Goal: Task Accomplishment & Management: Manage account settings

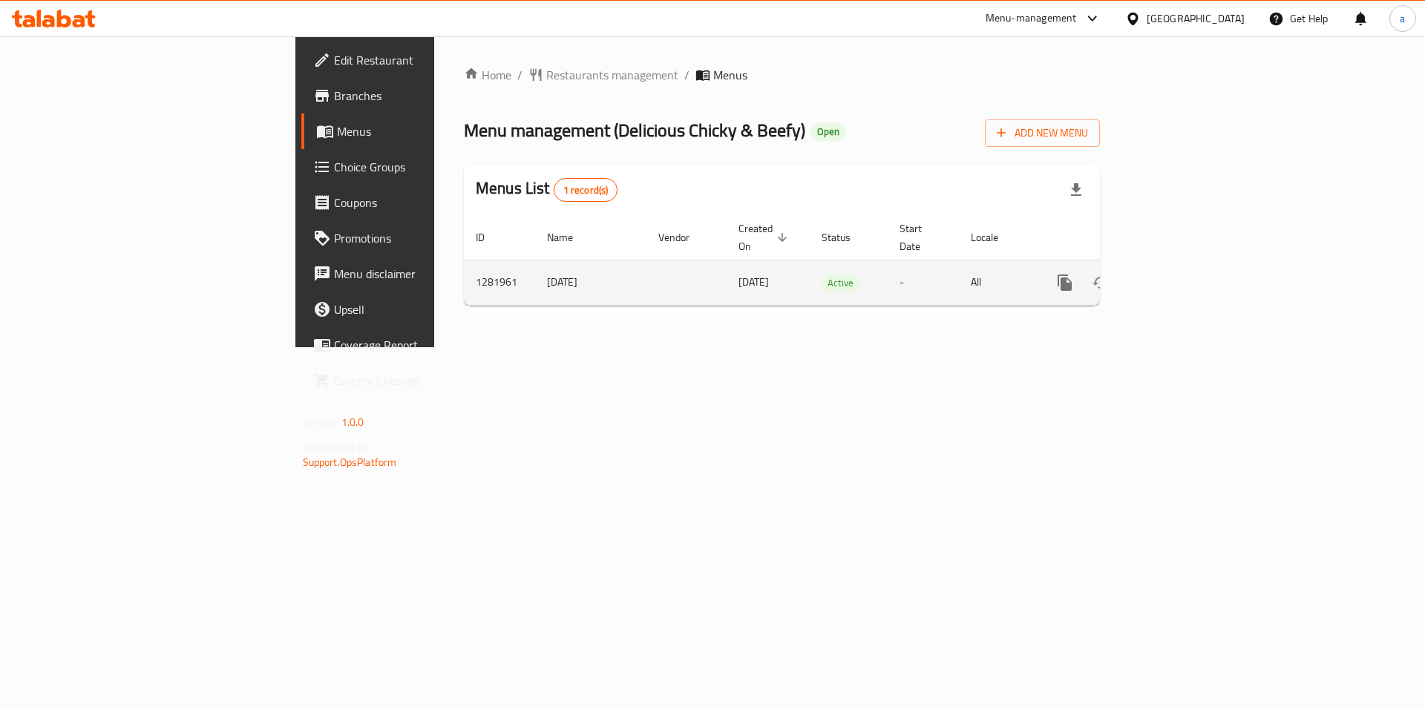
click at [1180, 274] on icon "enhanced table" at bounding box center [1172, 283] width 18 height 18
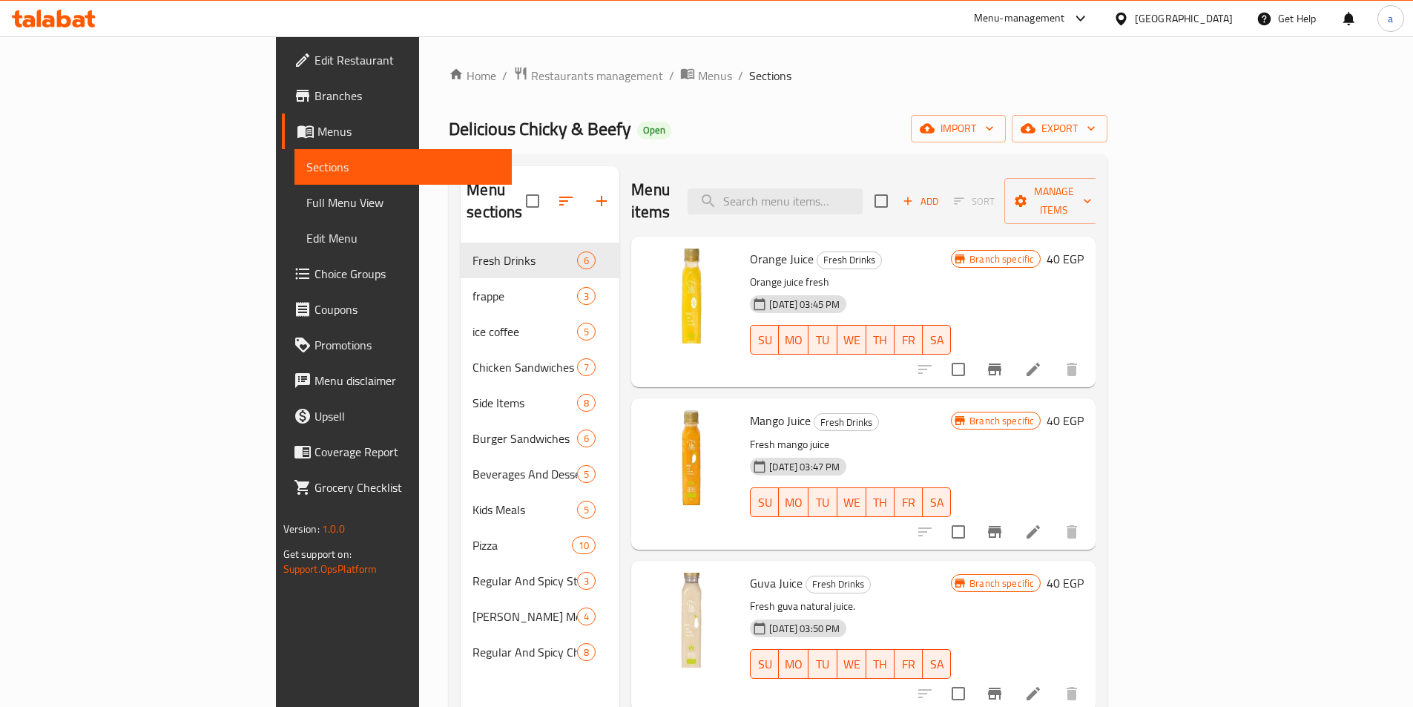
click at [836, 206] on div "Menu items Add Sort Manage items" at bounding box center [863, 201] width 464 height 70
click at [844, 191] on input "search" at bounding box center [775, 201] width 175 height 26
paste input "Cheese Sauce"
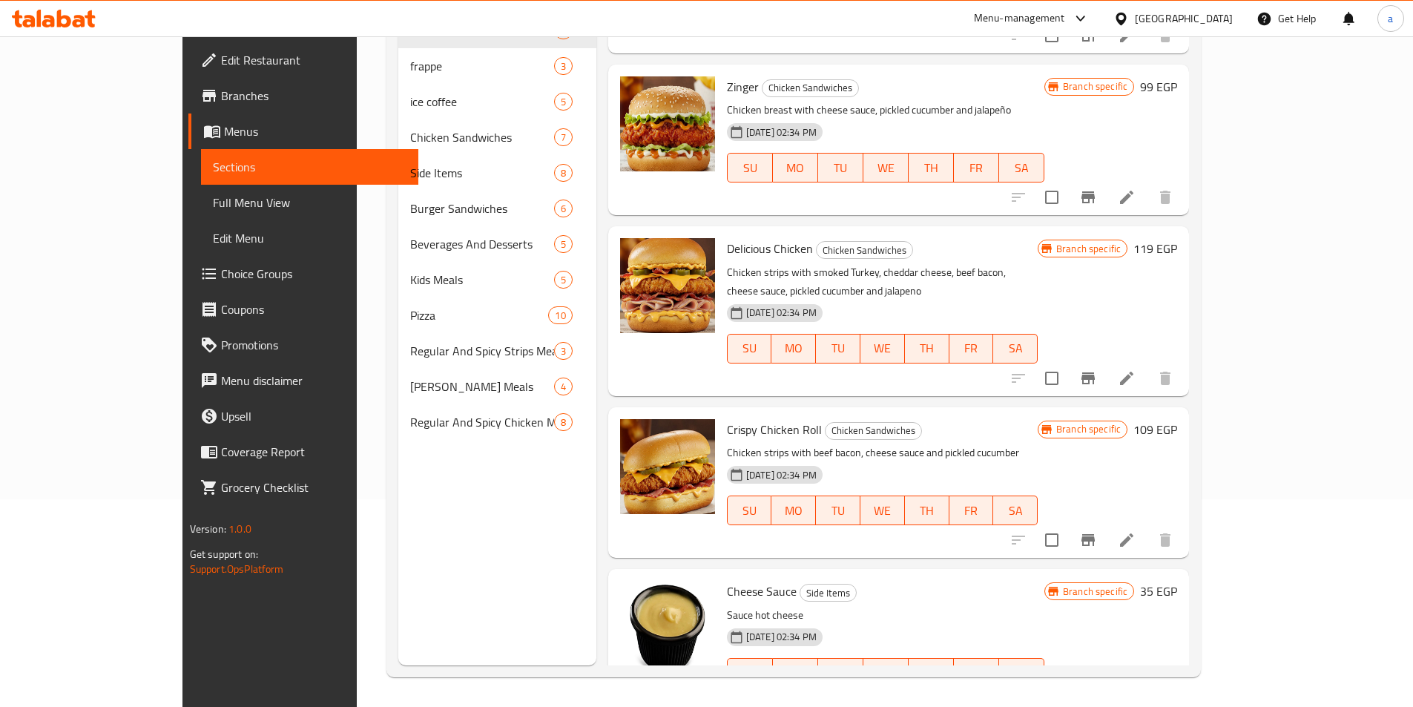
scroll to position [303, 0]
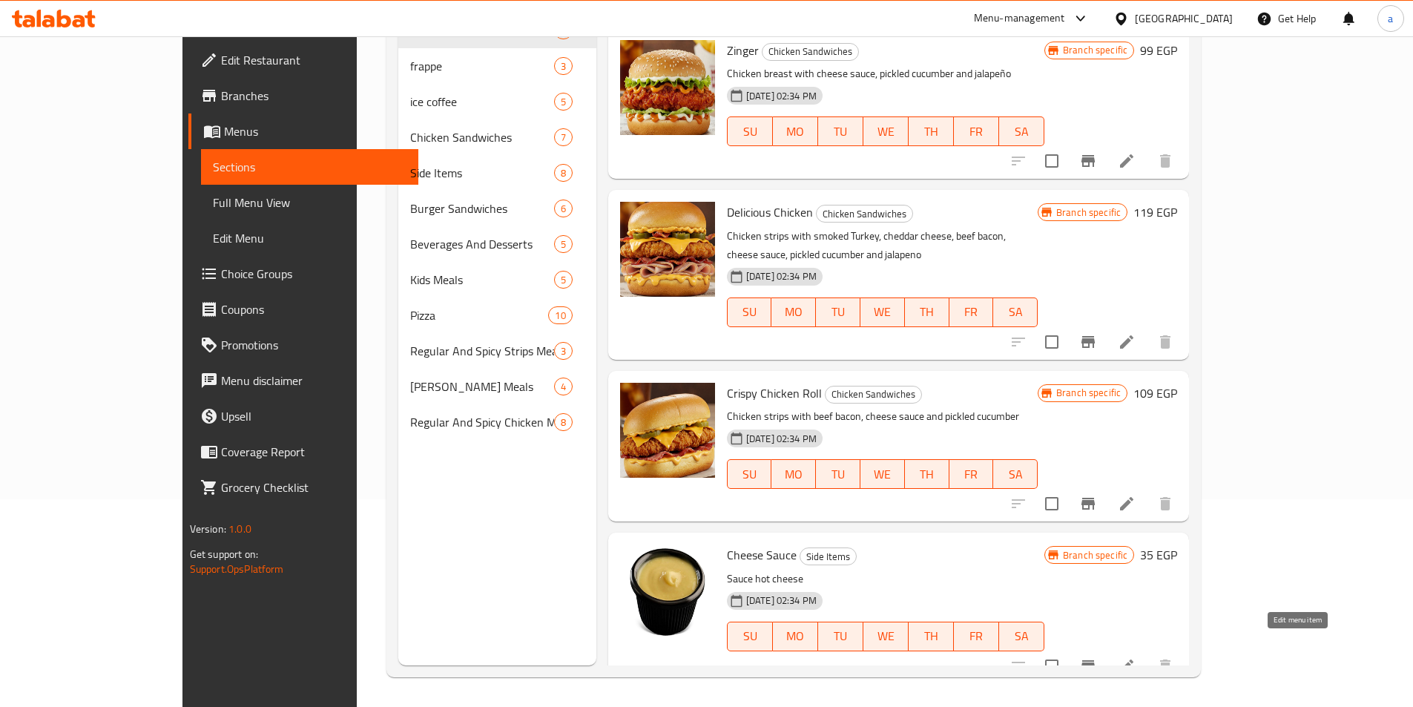
type input "Cheese Sauce"
click at [1136, 657] on icon at bounding box center [1127, 666] width 18 height 18
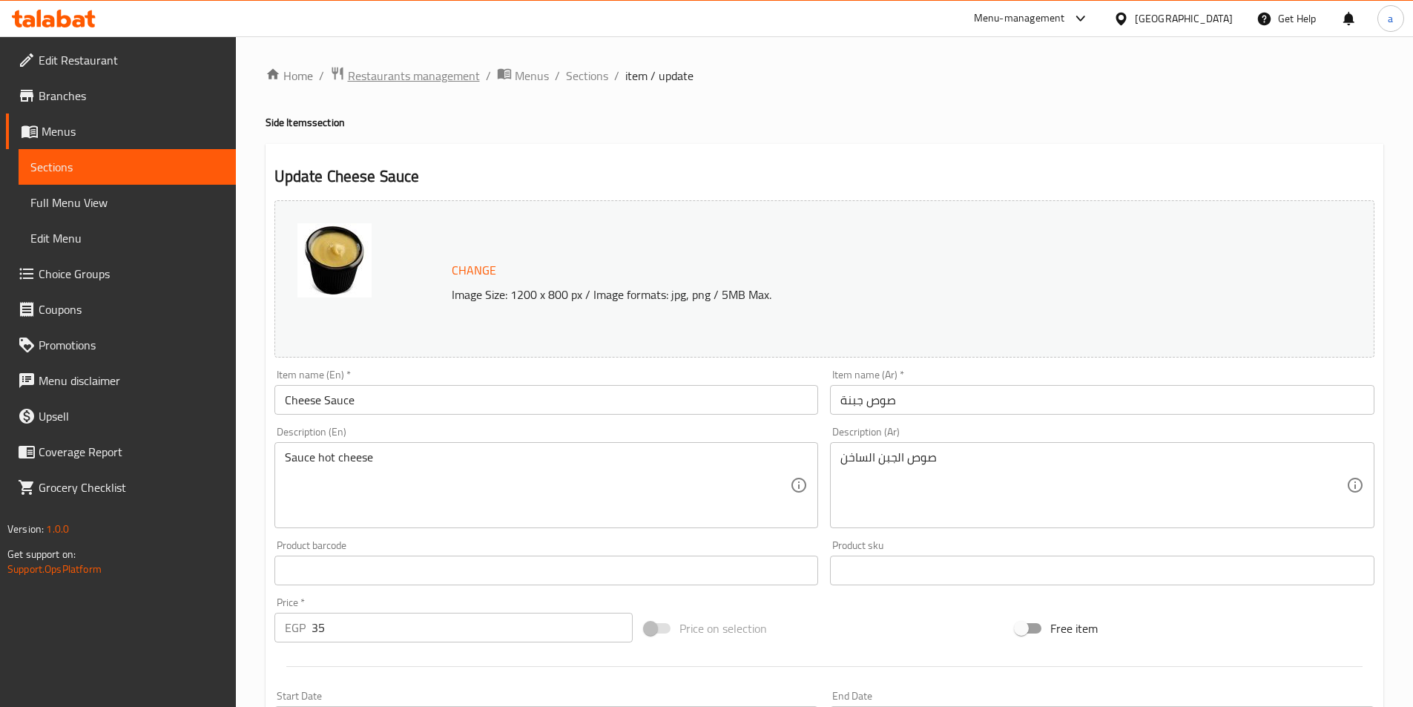
click at [430, 73] on span "Restaurants management" at bounding box center [414, 76] width 132 height 18
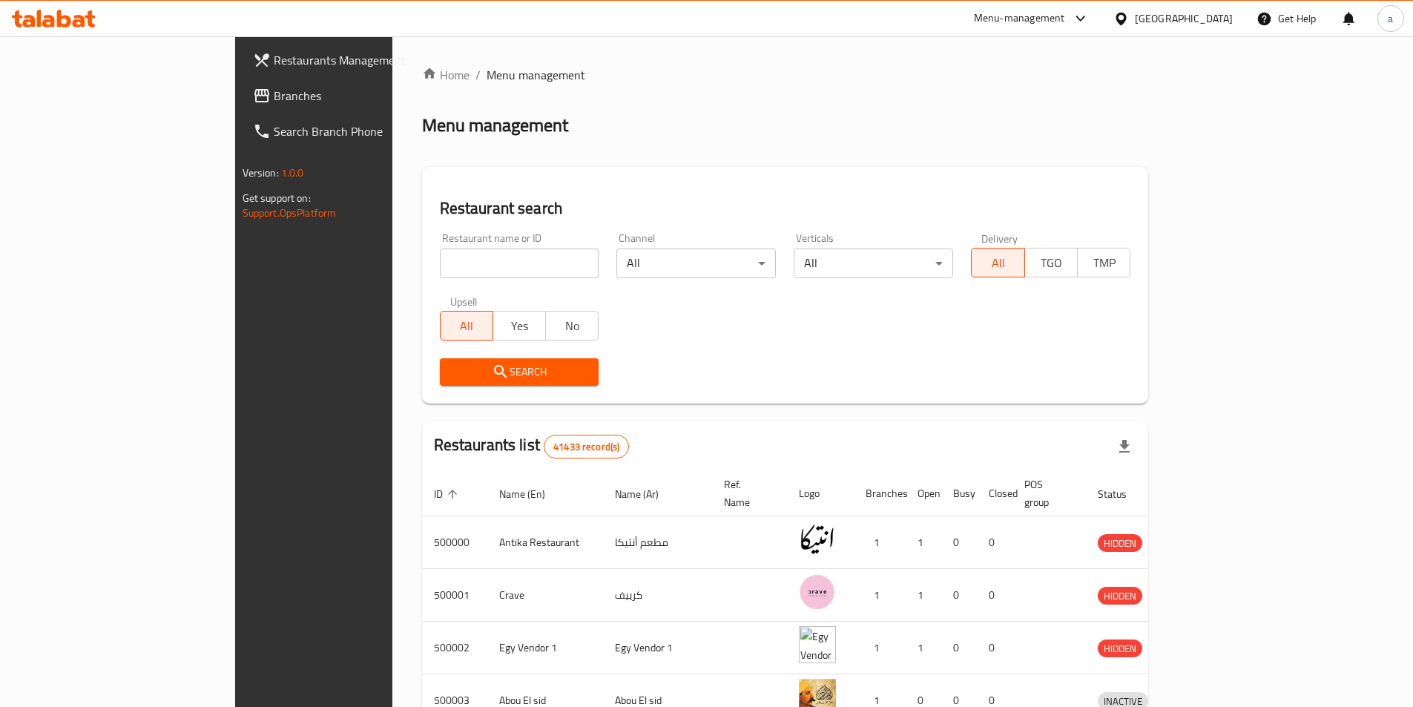
click at [274, 103] on span "Branches" at bounding box center [366, 96] width 185 height 18
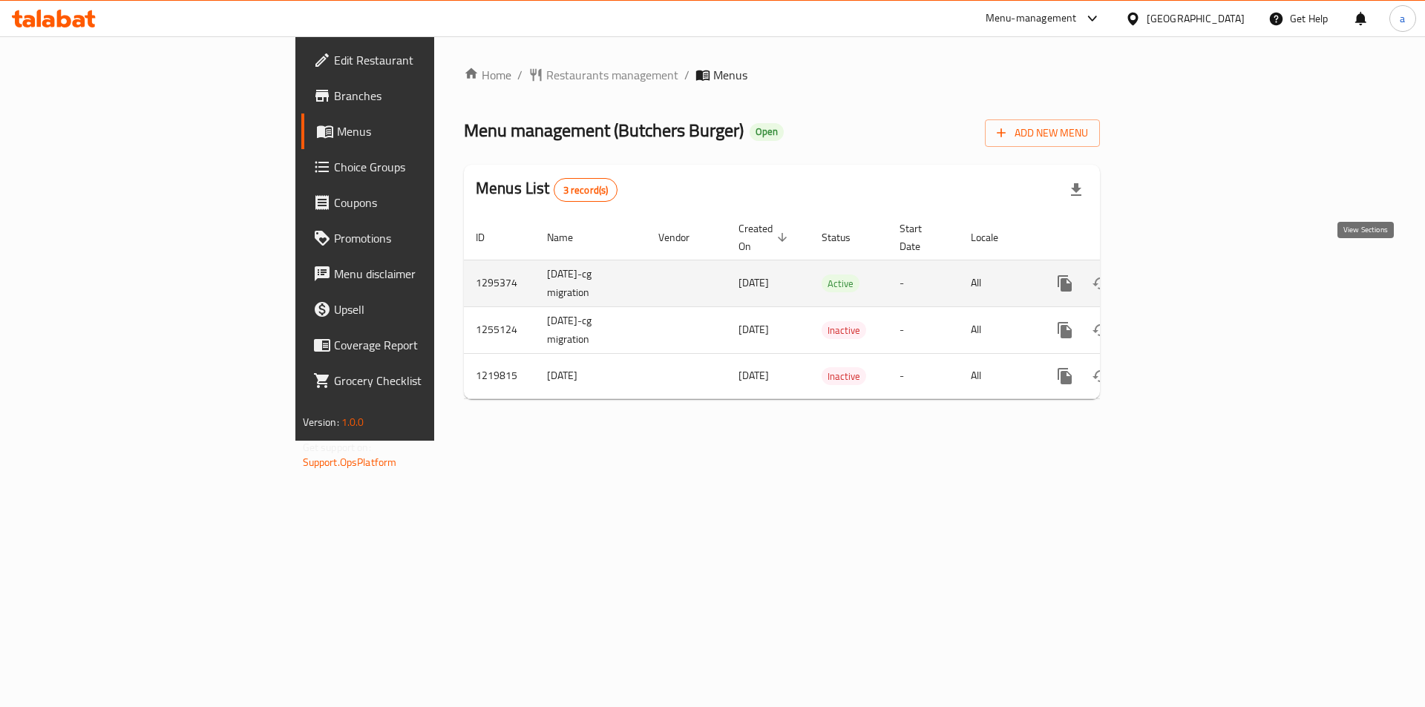
click at [1180, 275] on icon "enhanced table" at bounding box center [1172, 284] width 18 height 18
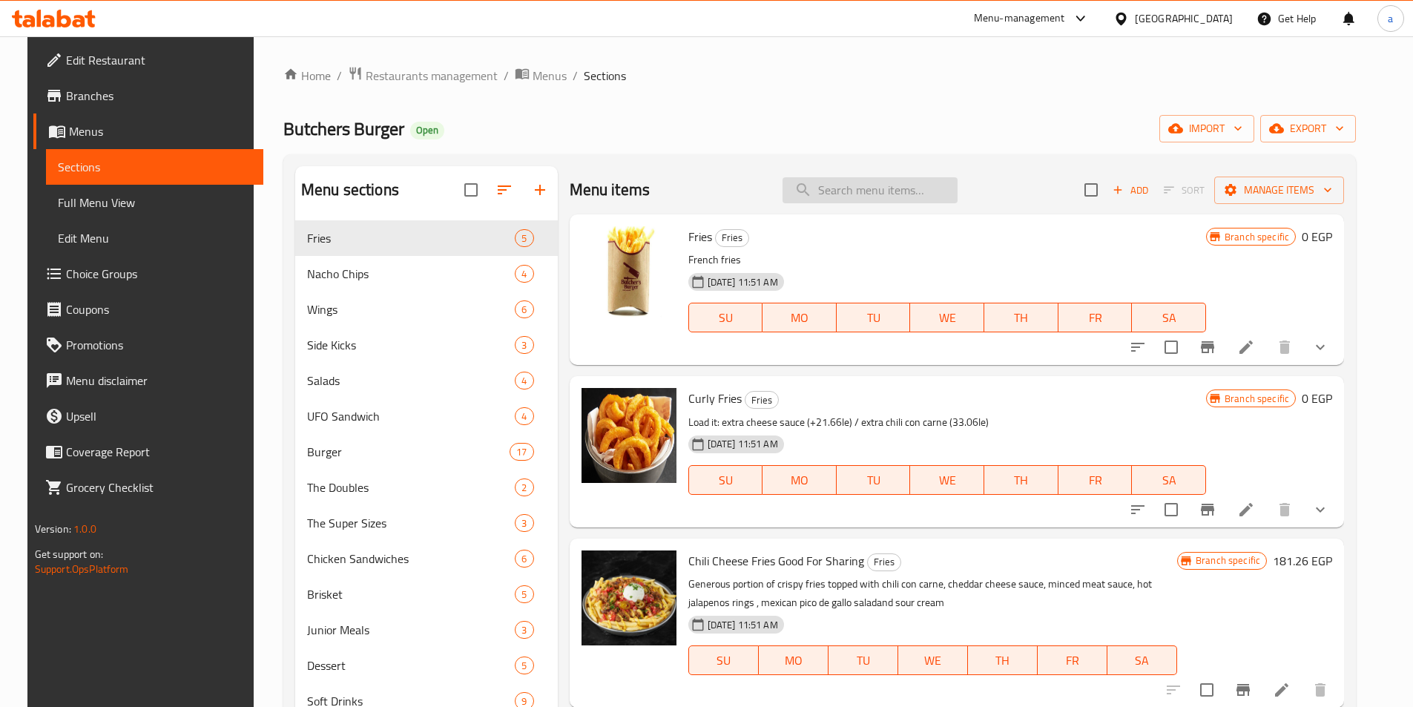
click at [868, 184] on input "search" at bounding box center [870, 190] width 175 height 26
paste input "Coleslaw"
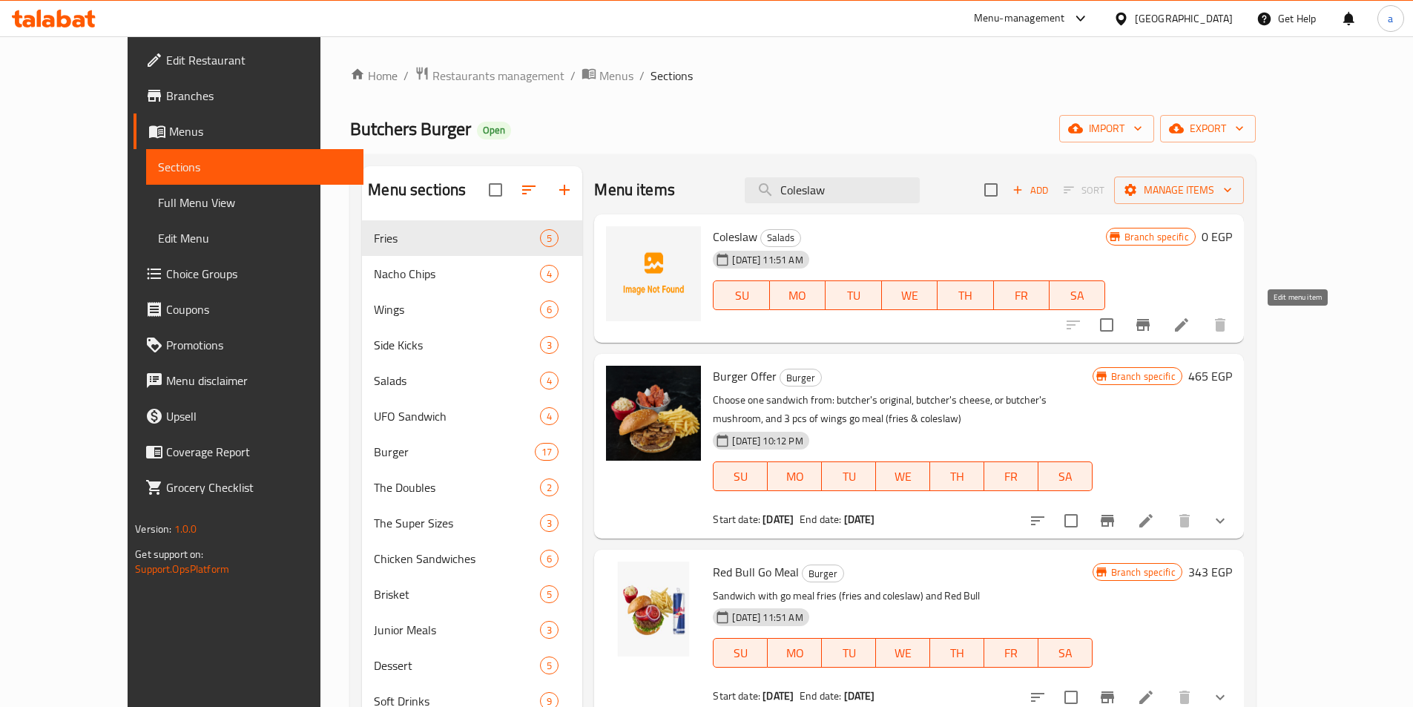
type input "Coleslaw"
click at [1191, 327] on icon at bounding box center [1182, 325] width 18 height 18
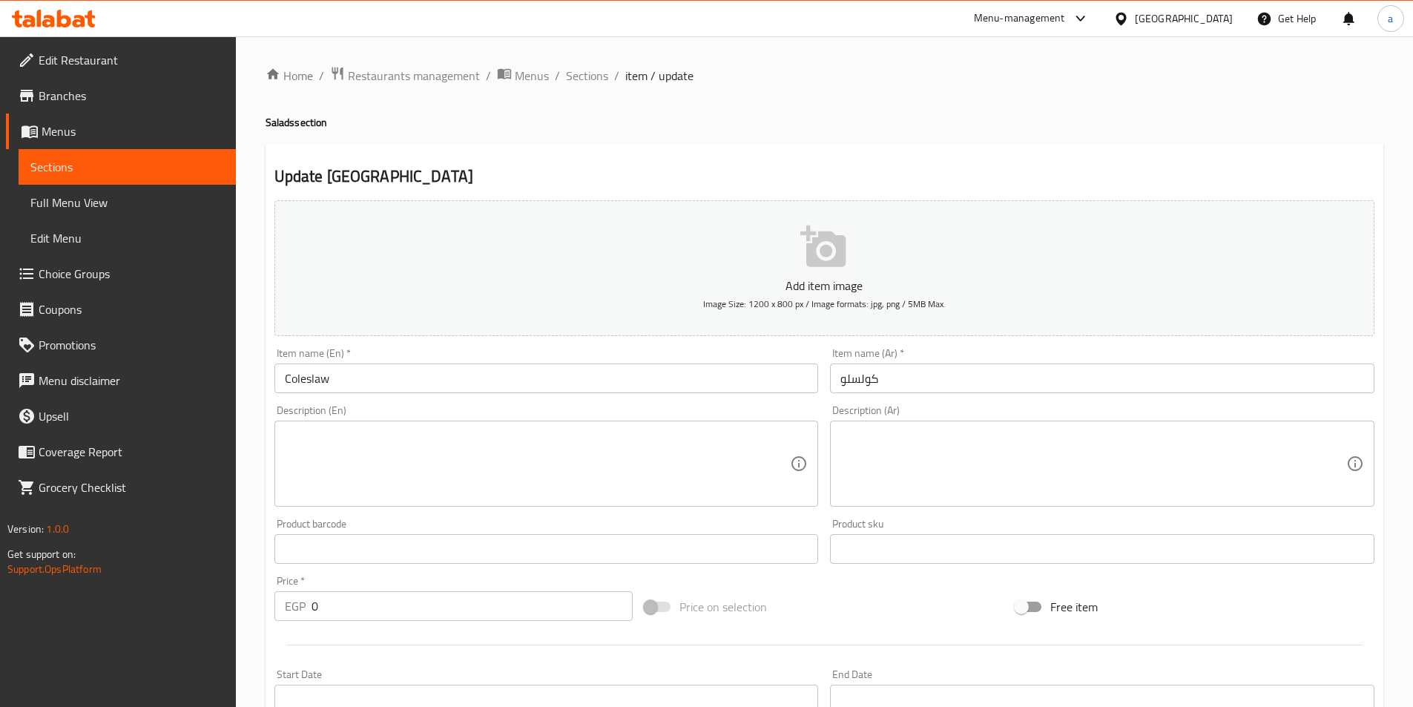
click at [82, 168] on span "Sections" at bounding box center [127, 167] width 194 height 18
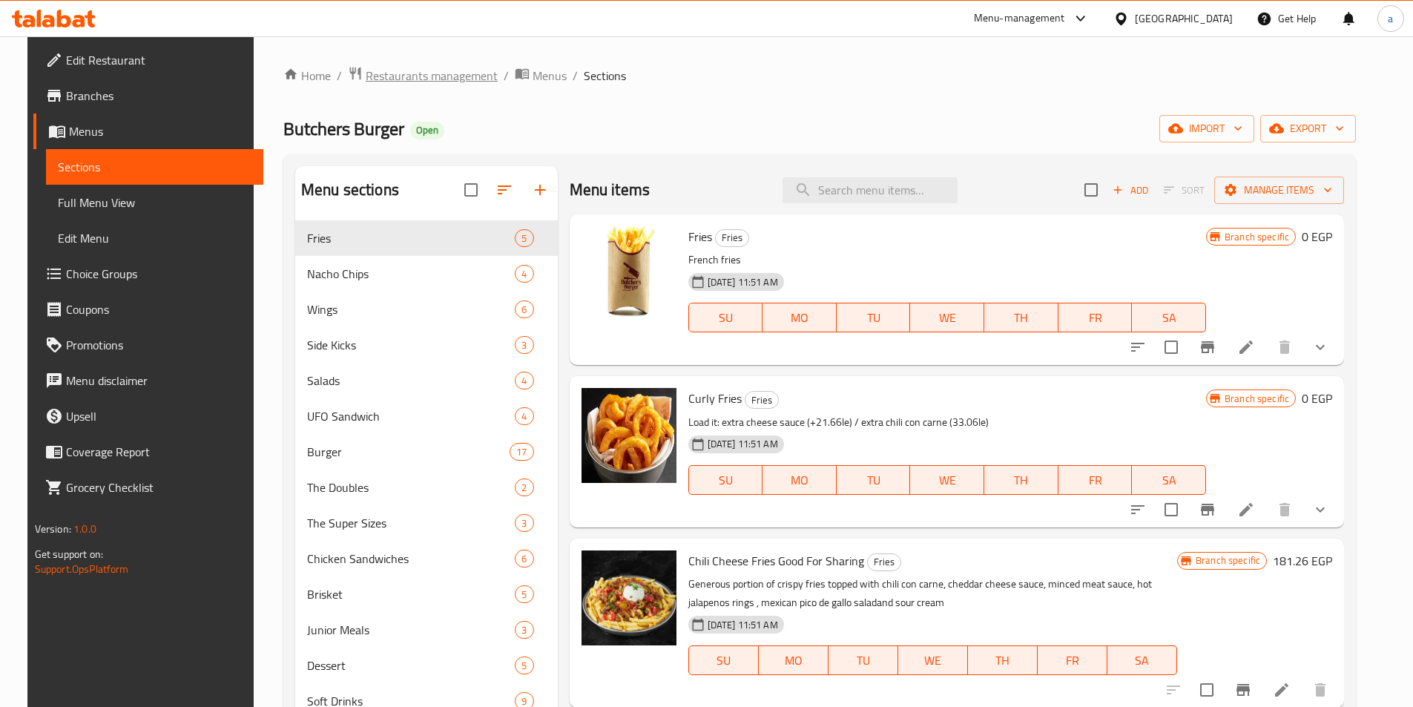
click at [407, 69] on span "Restaurants management" at bounding box center [432, 76] width 132 height 18
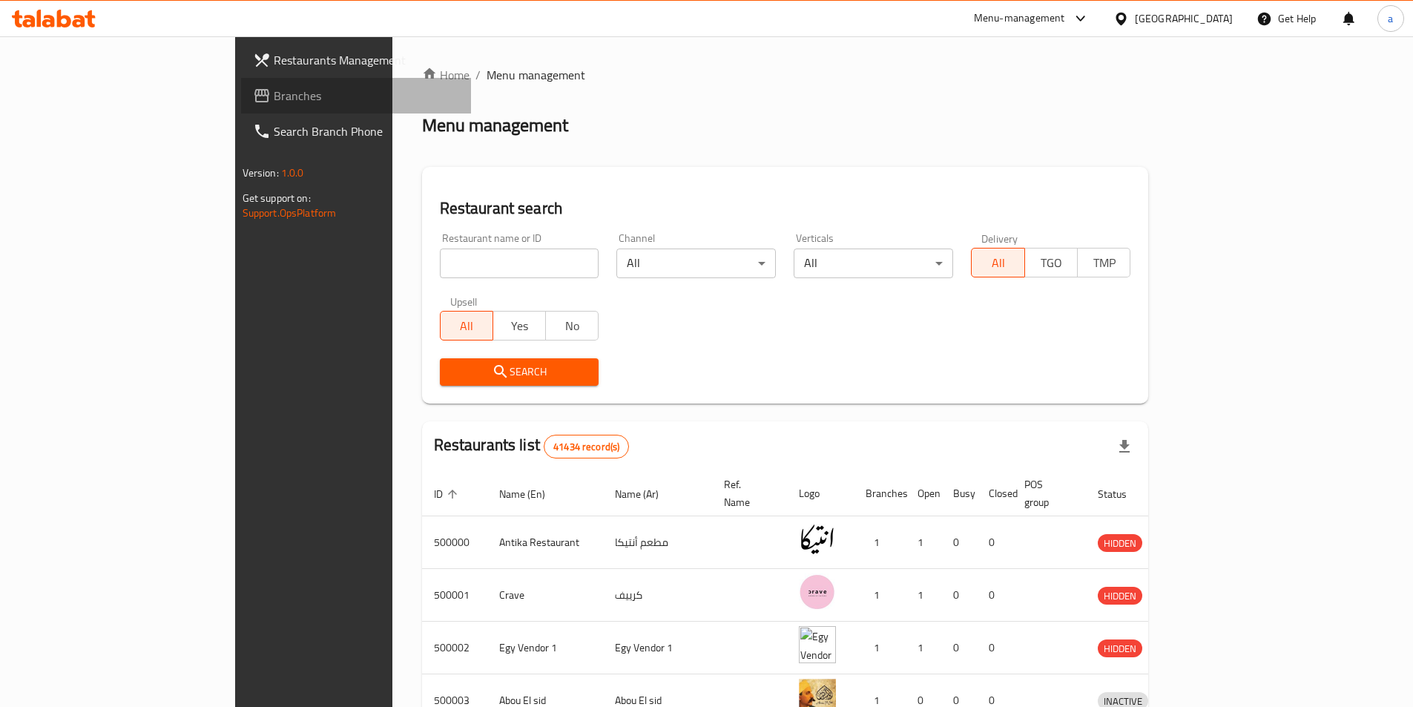
click at [274, 93] on span "Branches" at bounding box center [366, 96] width 185 height 18
